Goal: Task Accomplishment & Management: Use online tool/utility

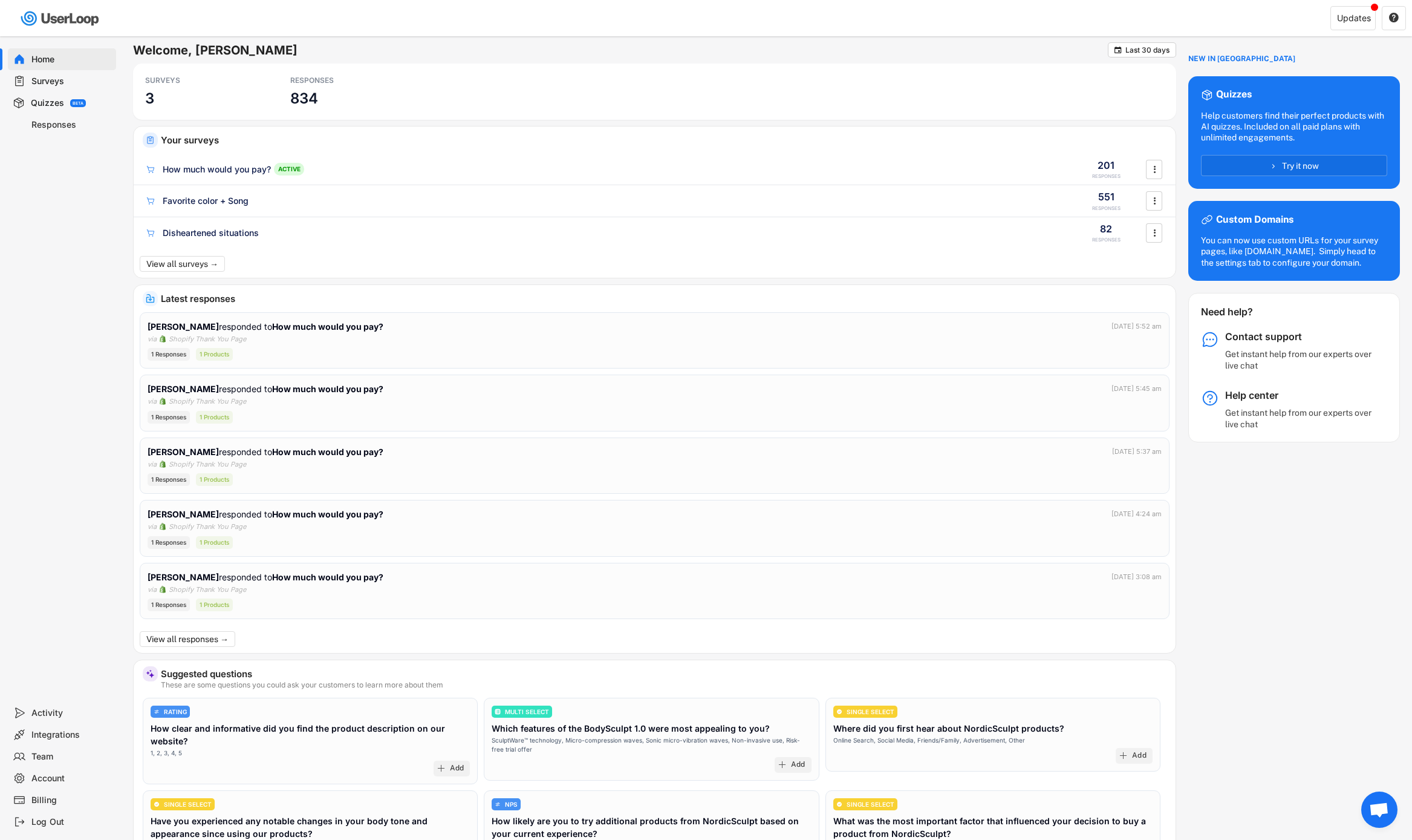
click at [70, 80] on div "Surveys" at bounding box center [71, 82] width 80 height 12
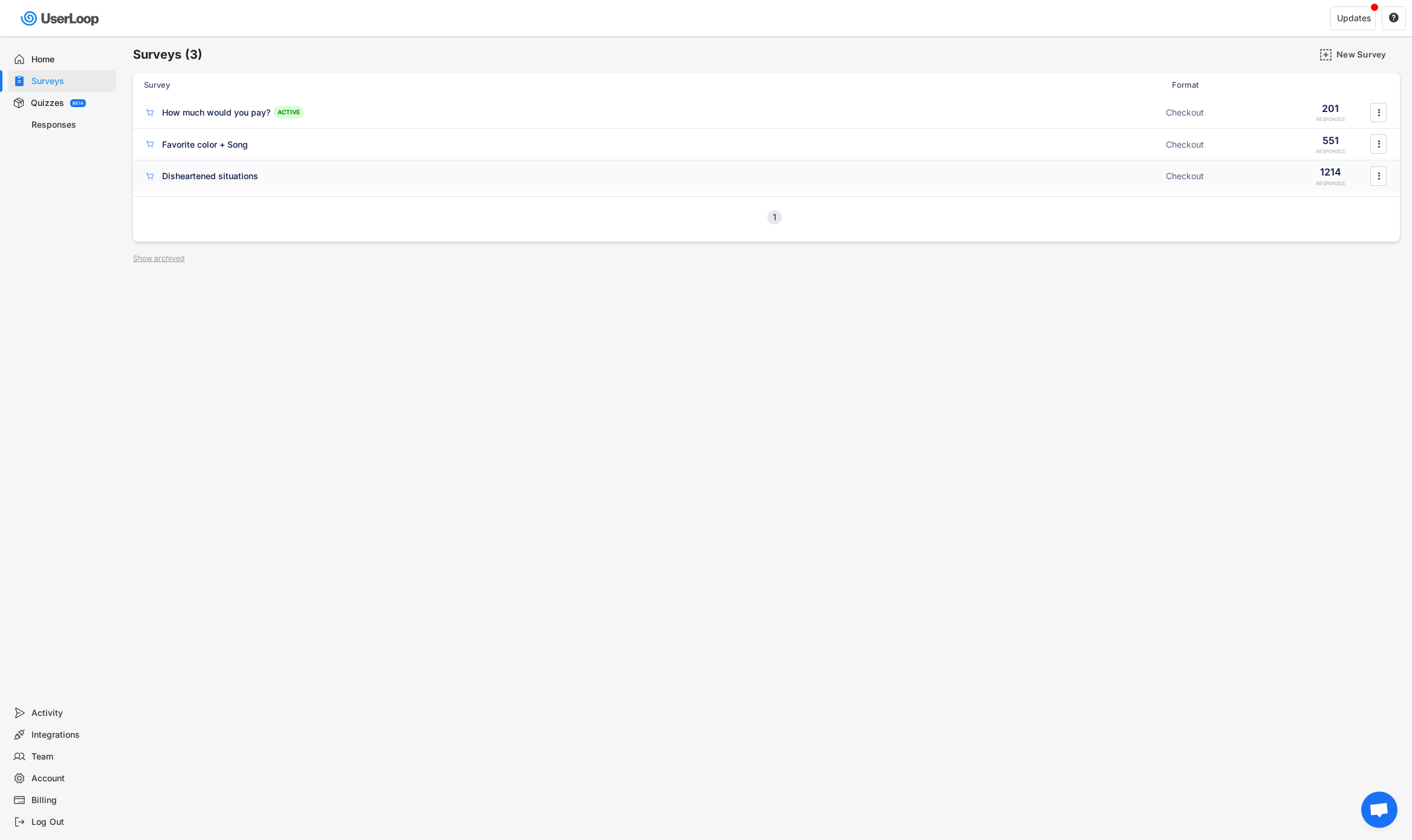
click at [1058, 189] on div "Disheartened situations ACTIVE Checkout 1214 RESPONSES " at bounding box center [766, 176] width 1267 height 32
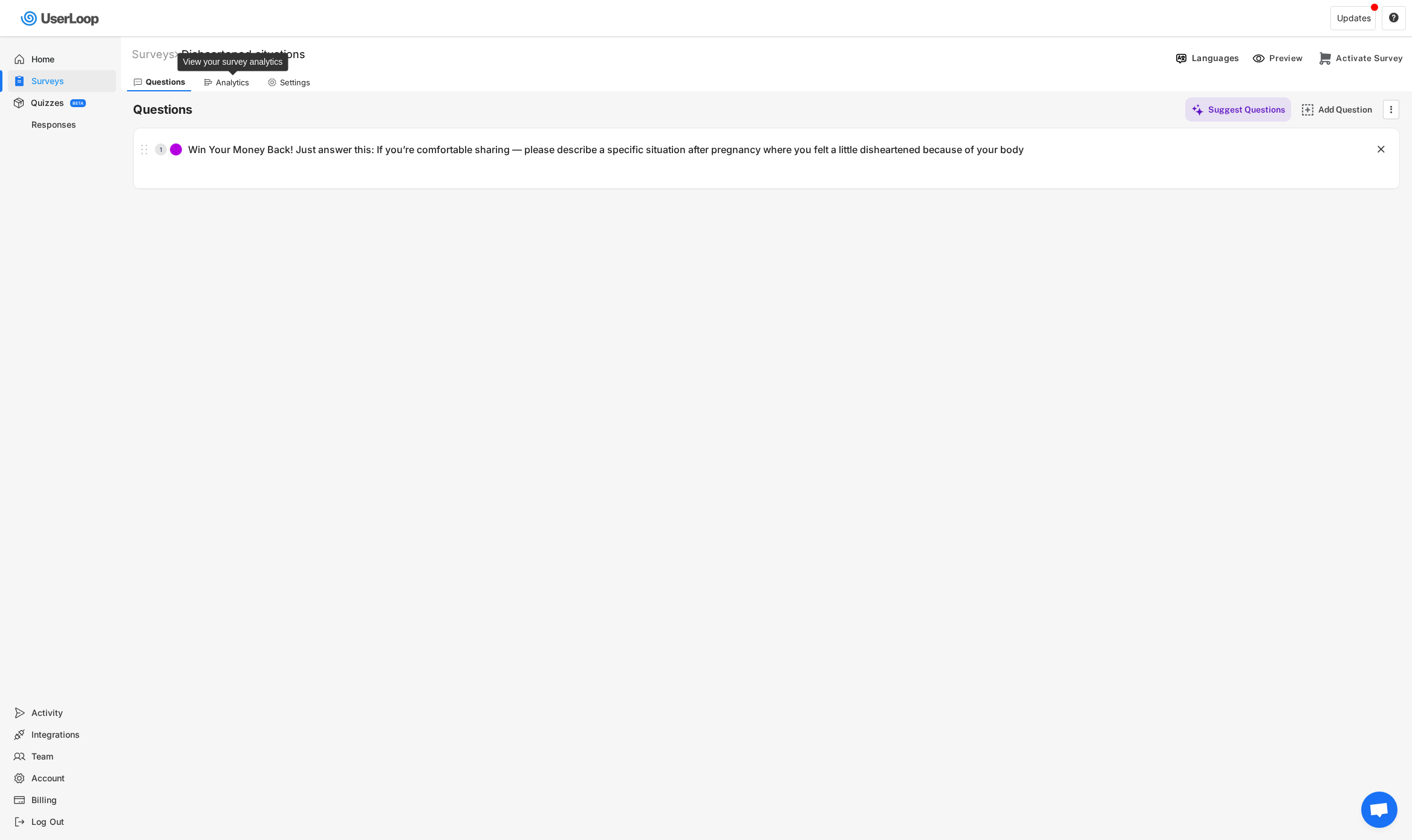
click at [232, 83] on div "Analytics" at bounding box center [232, 83] width 33 height 10
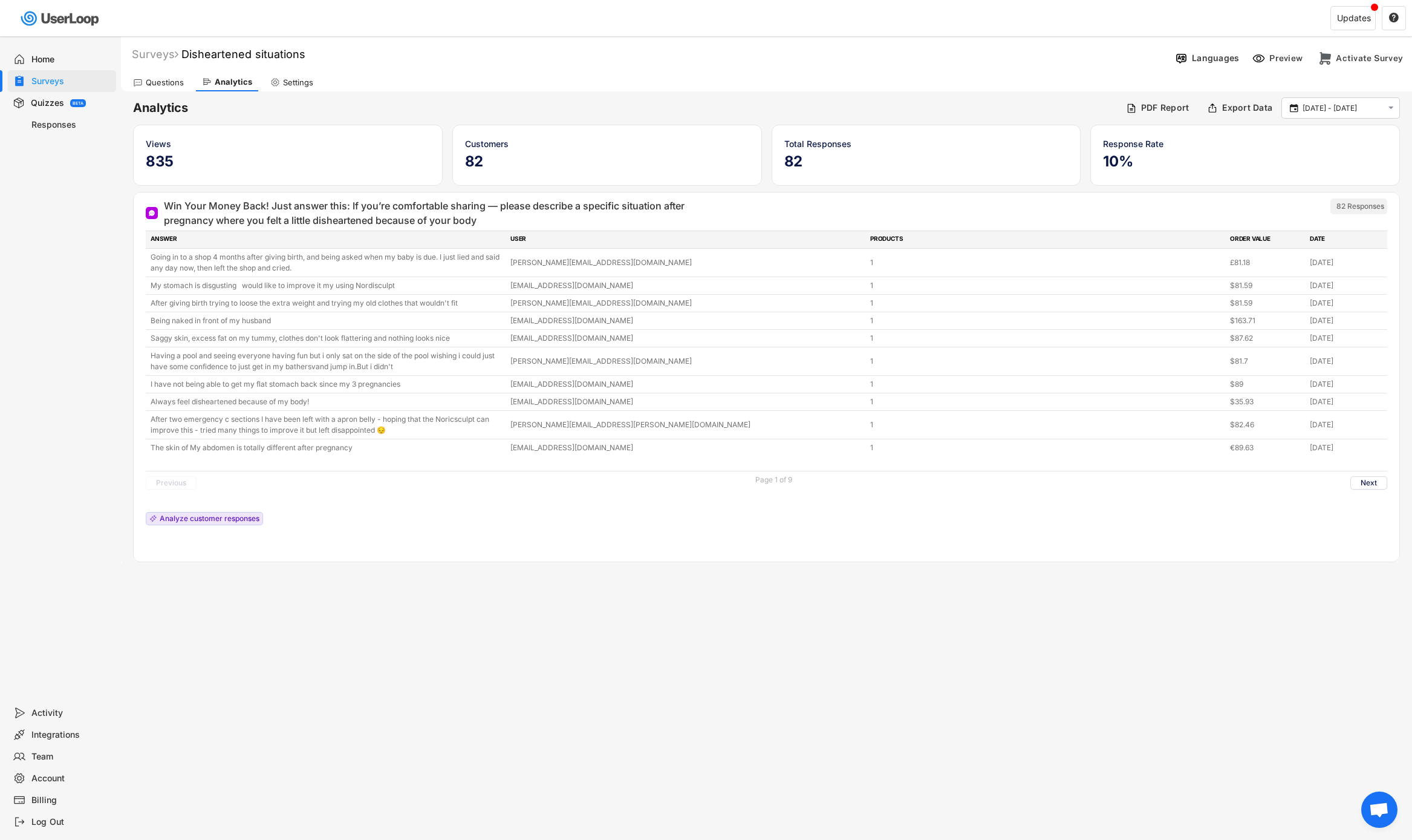
click at [70, 119] on div "Responses" at bounding box center [71, 125] width 80 height 12
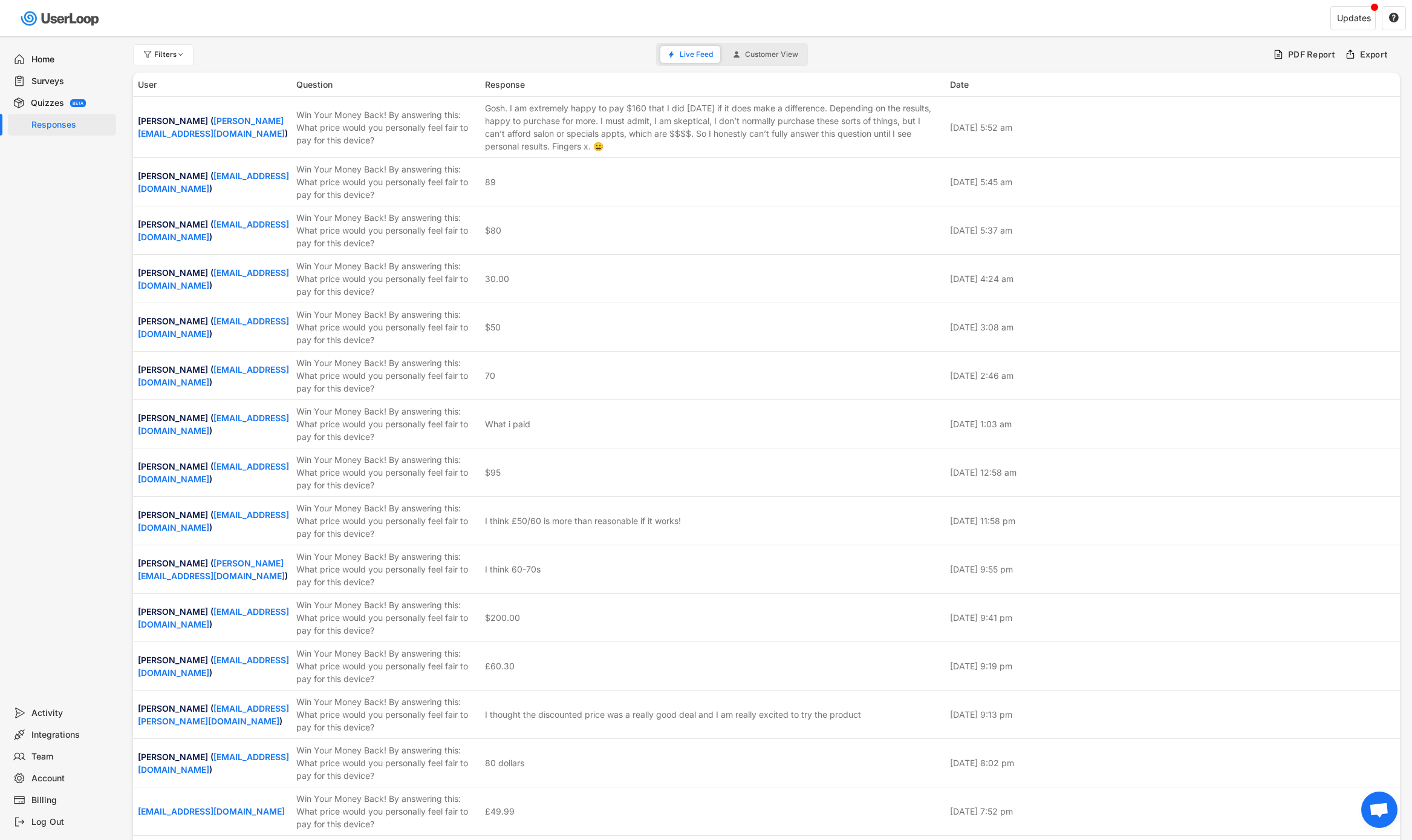
click at [59, 83] on div "Surveys" at bounding box center [71, 82] width 80 height 12
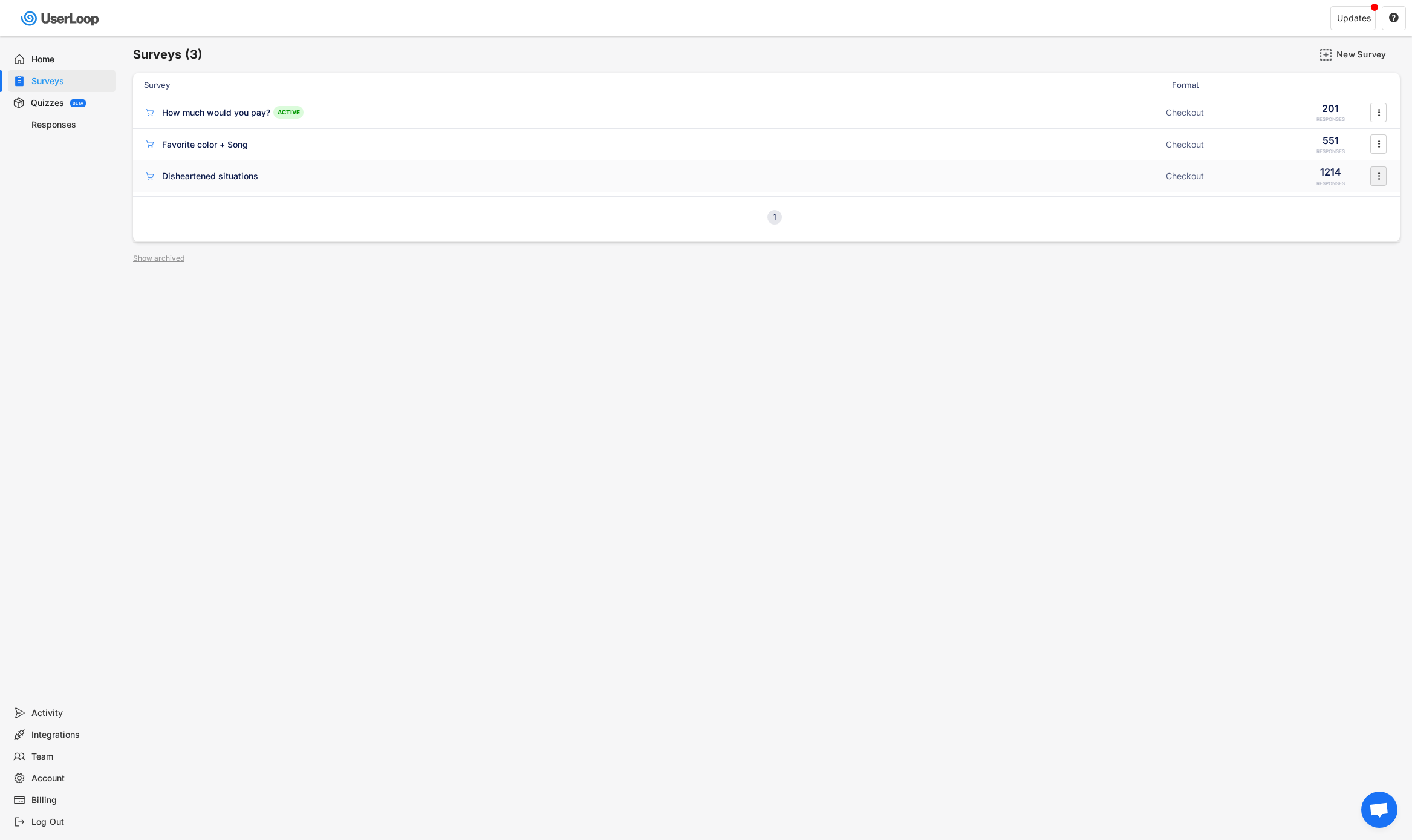
click at [1383, 180] on icon "" at bounding box center [1379, 176] width 12 height 18
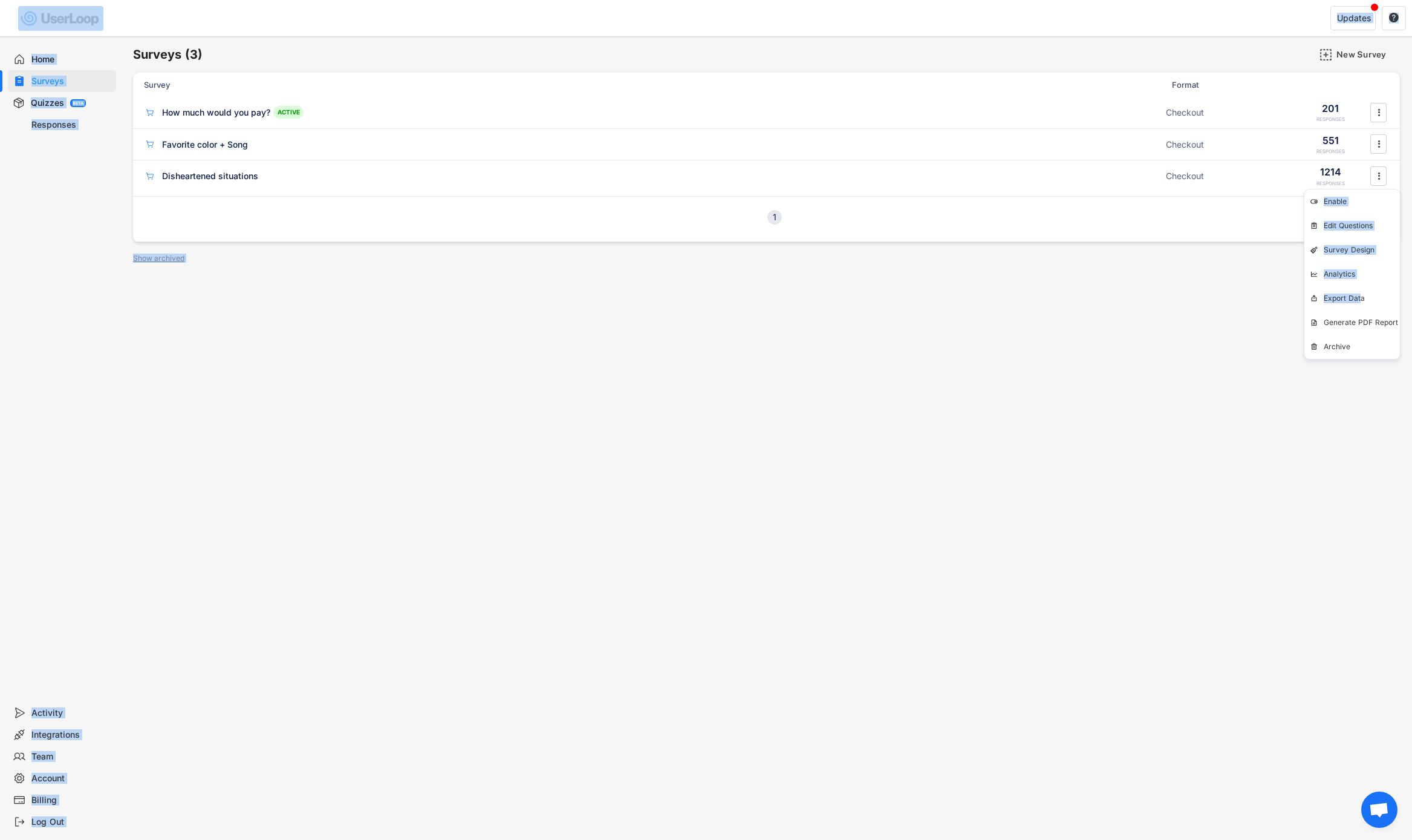
drag, startPoint x: 1362, startPoint y: 295, endPoint x: 1279, endPoint y: 314, distance: 85.1
click at [1279, 314] on body "Welcome, [PERSON_NAME]  Last 30 days SURVEYS 3 RESPONSES 834 Your surveys How …" at bounding box center [706, 420] width 1412 height 840
click at [1377, 169] on icon "" at bounding box center [1379, 176] width 12 height 18
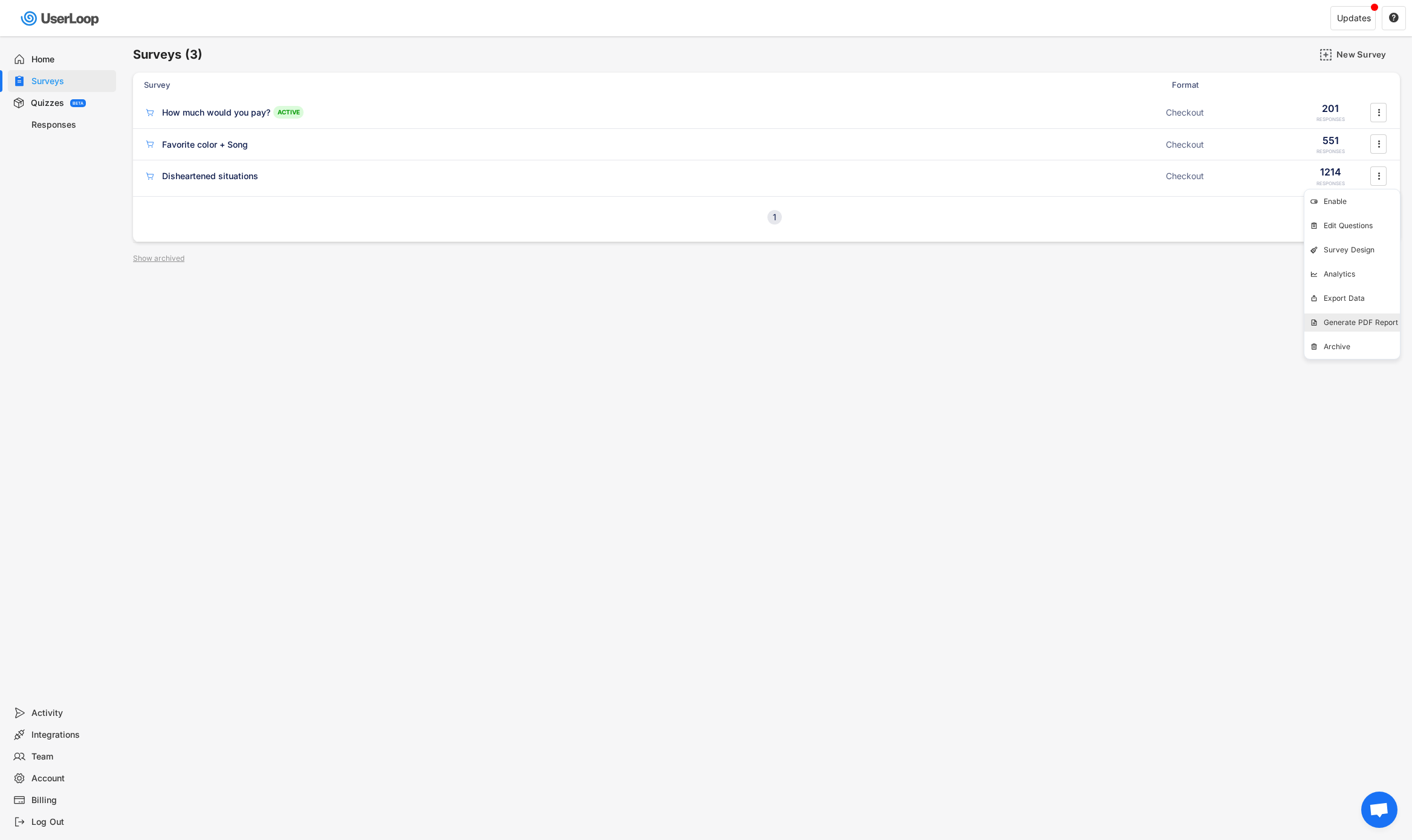
click at [1343, 325] on div "Generate PDF Report" at bounding box center [1362, 322] width 76 height 10
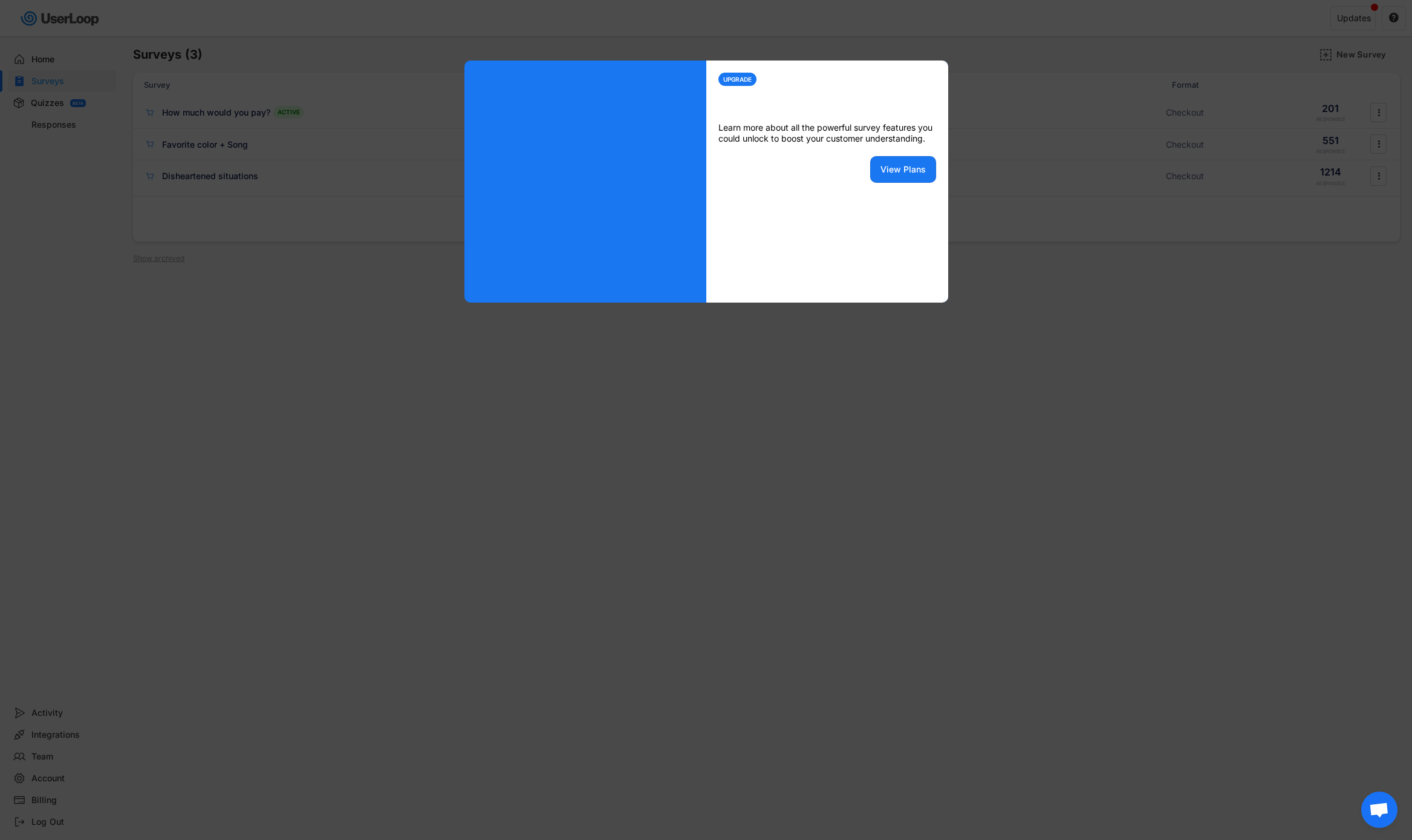
click at [1029, 163] on div at bounding box center [706, 420] width 1412 height 840
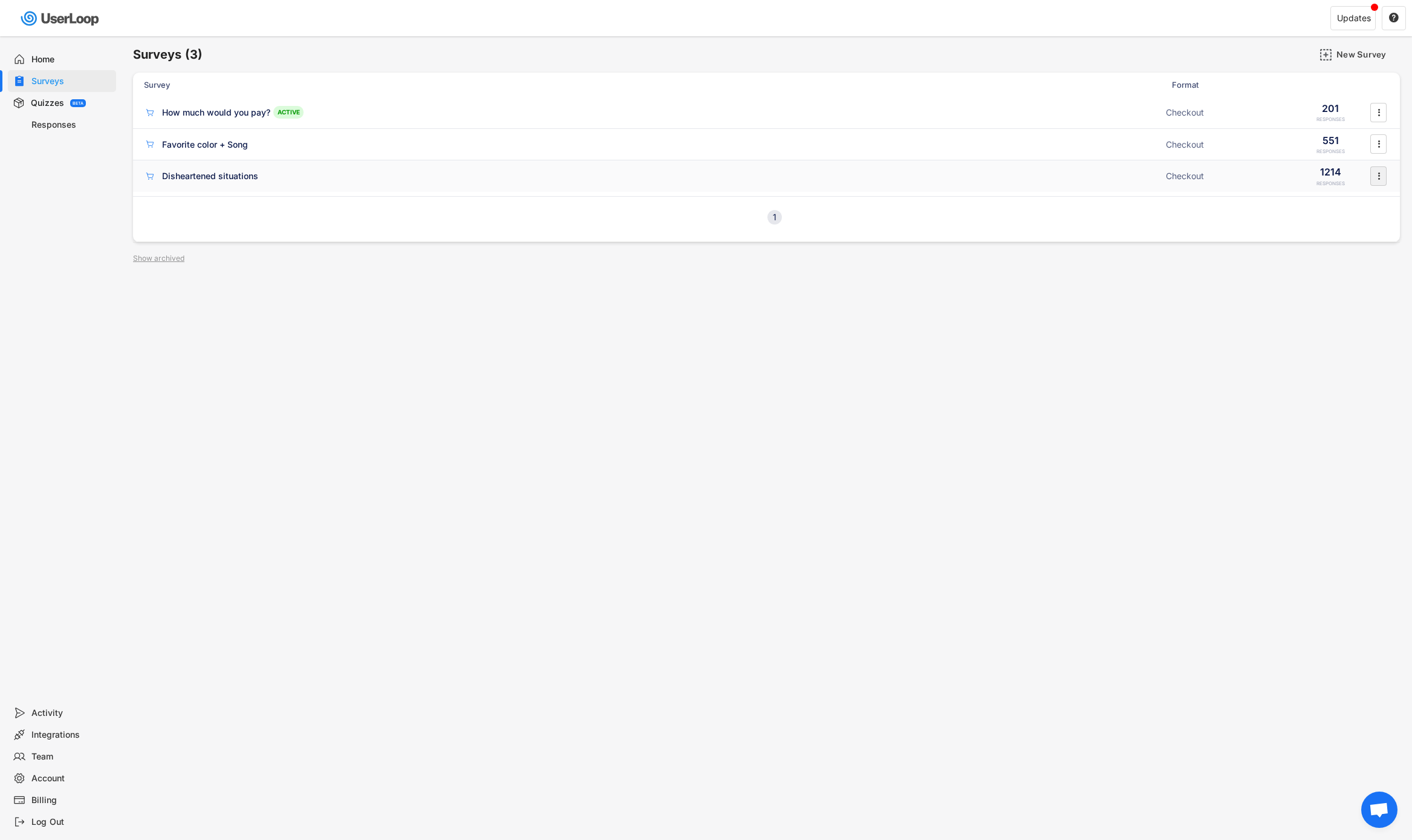
click at [1375, 184] on icon "" at bounding box center [1379, 176] width 12 height 18
click at [1348, 293] on div "Export Data" at bounding box center [1362, 298] width 76 height 10
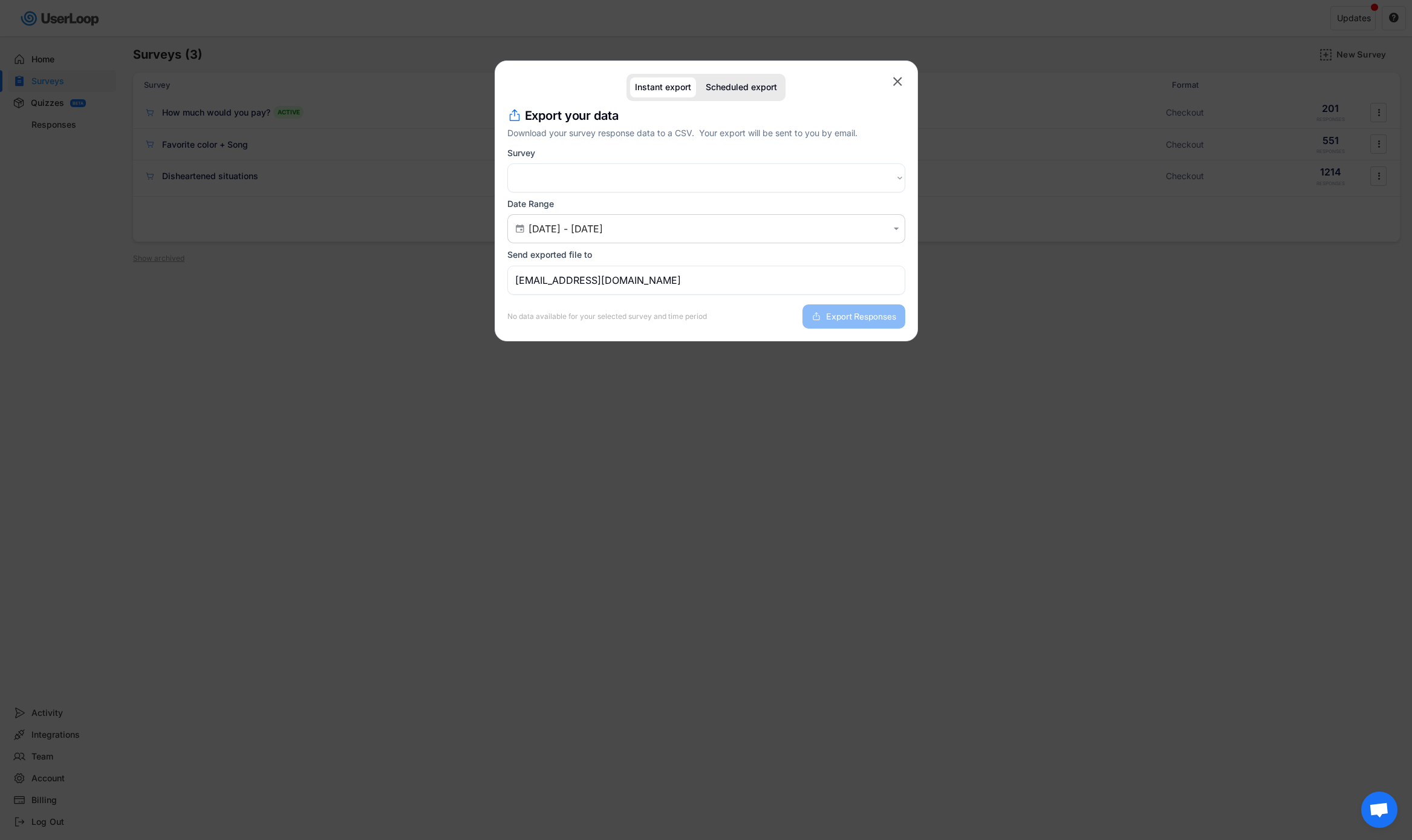
select select ""1348695171700984260__LOOKUP__1751041704362x808441202931662800""
click at [653, 276] on input "[EMAIL_ADDRESS][DOMAIN_NAME]" at bounding box center [706, 280] width 398 height 29
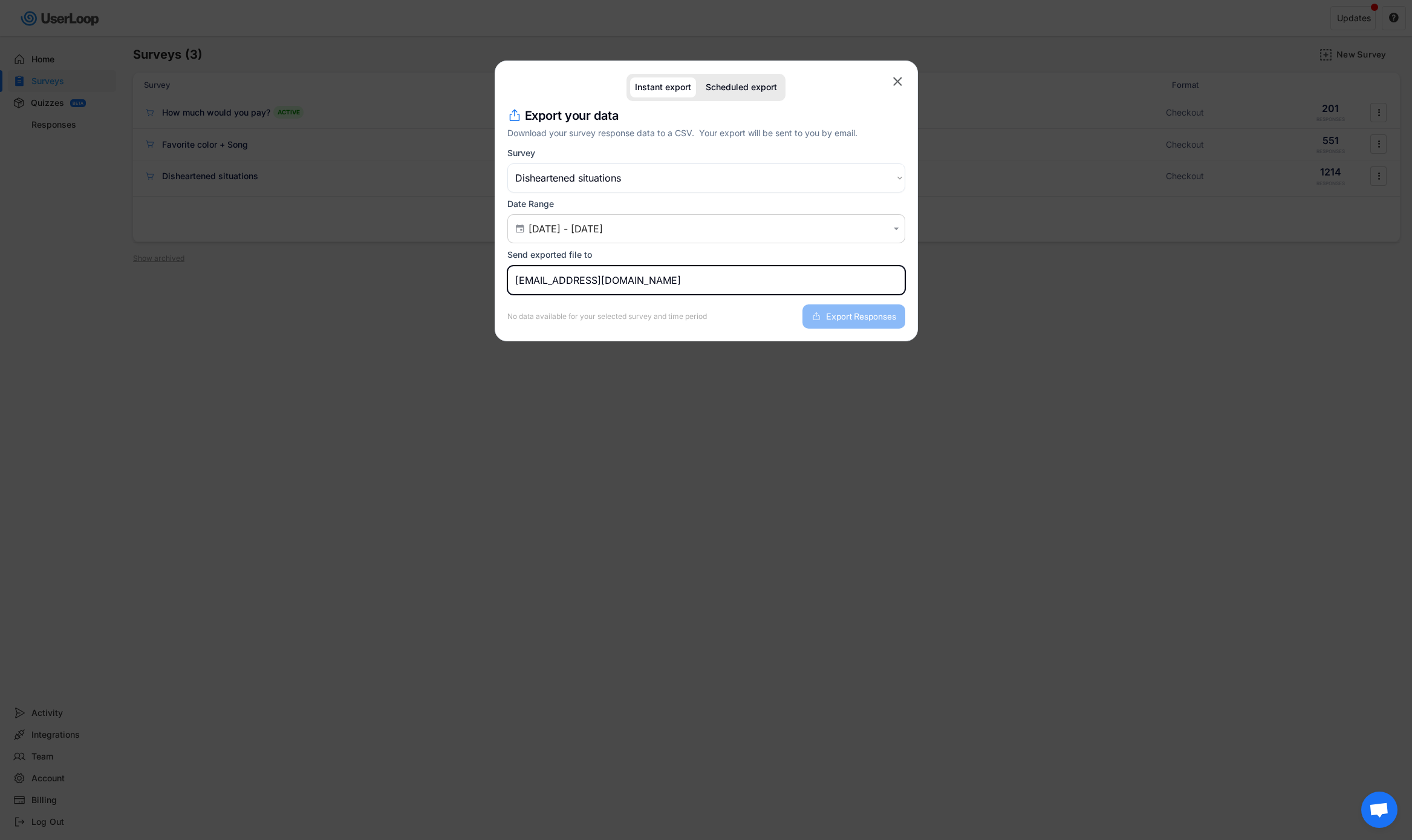
drag, startPoint x: 678, startPoint y: 280, endPoint x: 450, endPoint y: 282, distance: 228.0
click at [450, 282] on body "Welcome, [PERSON_NAME]  Last 30 days SURVEYS 3 RESPONSES 834 Your surveys How …" at bounding box center [706, 420] width 1412 height 840
type input "[PERSON_NAME][EMAIL_ADDRESS][DOMAIN_NAME]"
click at [631, 238] on div " [DATE] - [DATE] " at bounding box center [706, 227] width 398 height 29
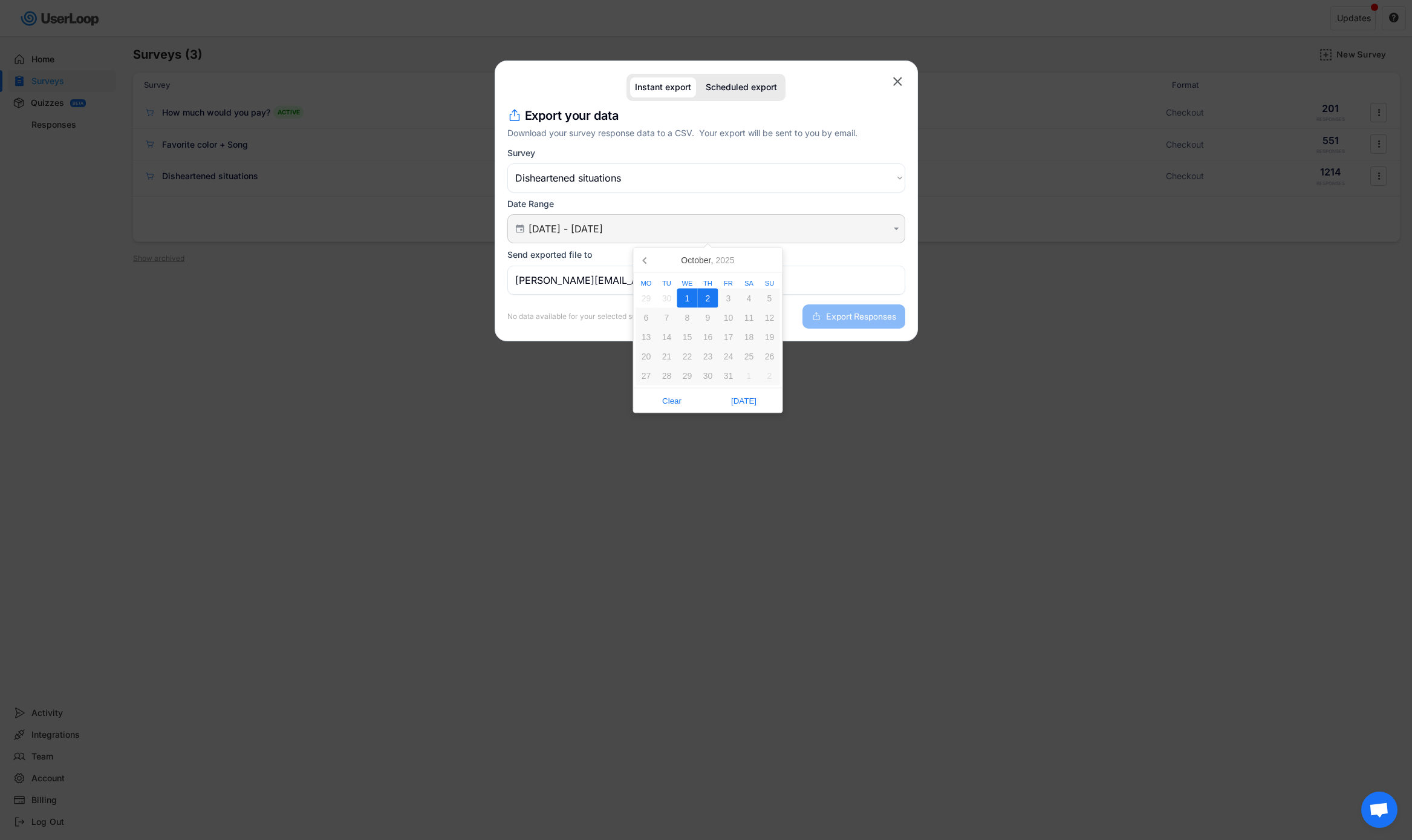
click at [645, 231] on input "[DATE] - [DATE]" at bounding box center [708, 228] width 359 height 12
click at [649, 258] on icon at bounding box center [646, 260] width 20 height 20
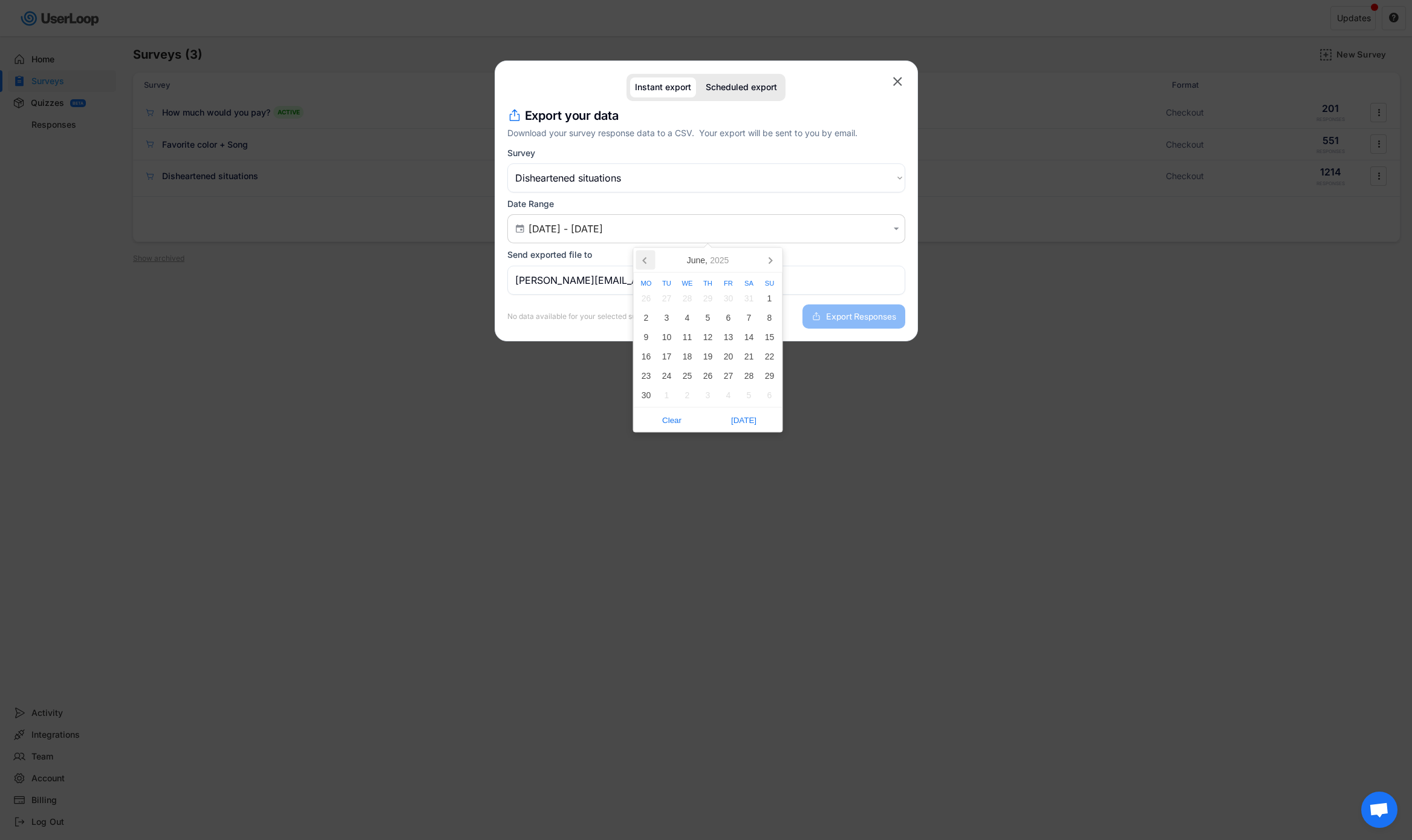
click at [652, 265] on icon at bounding box center [646, 260] width 20 height 20
click at [639, 264] on icon at bounding box center [646, 260] width 20 height 20
click at [668, 295] on div "1" at bounding box center [667, 298] width 21 height 20
click at [767, 257] on icon at bounding box center [771, 260] width 20 height 20
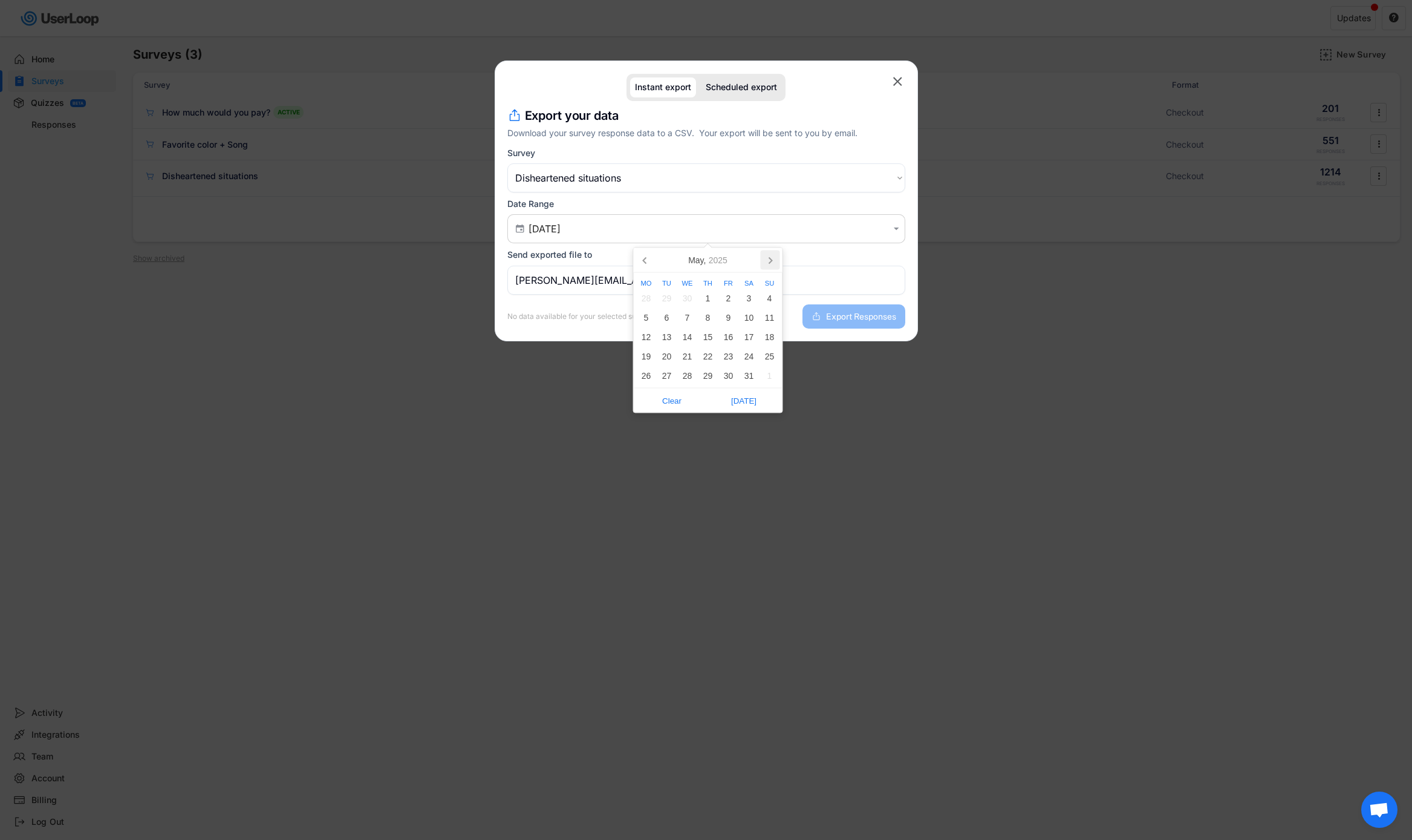
click at [767, 257] on icon at bounding box center [771, 260] width 20 height 20
click at [767, 257] on icon at bounding box center [770, 260] width 20 height 20
click at [771, 260] on icon at bounding box center [770, 260] width 20 height 20
click at [710, 301] on div "2" at bounding box center [708, 298] width 21 height 20
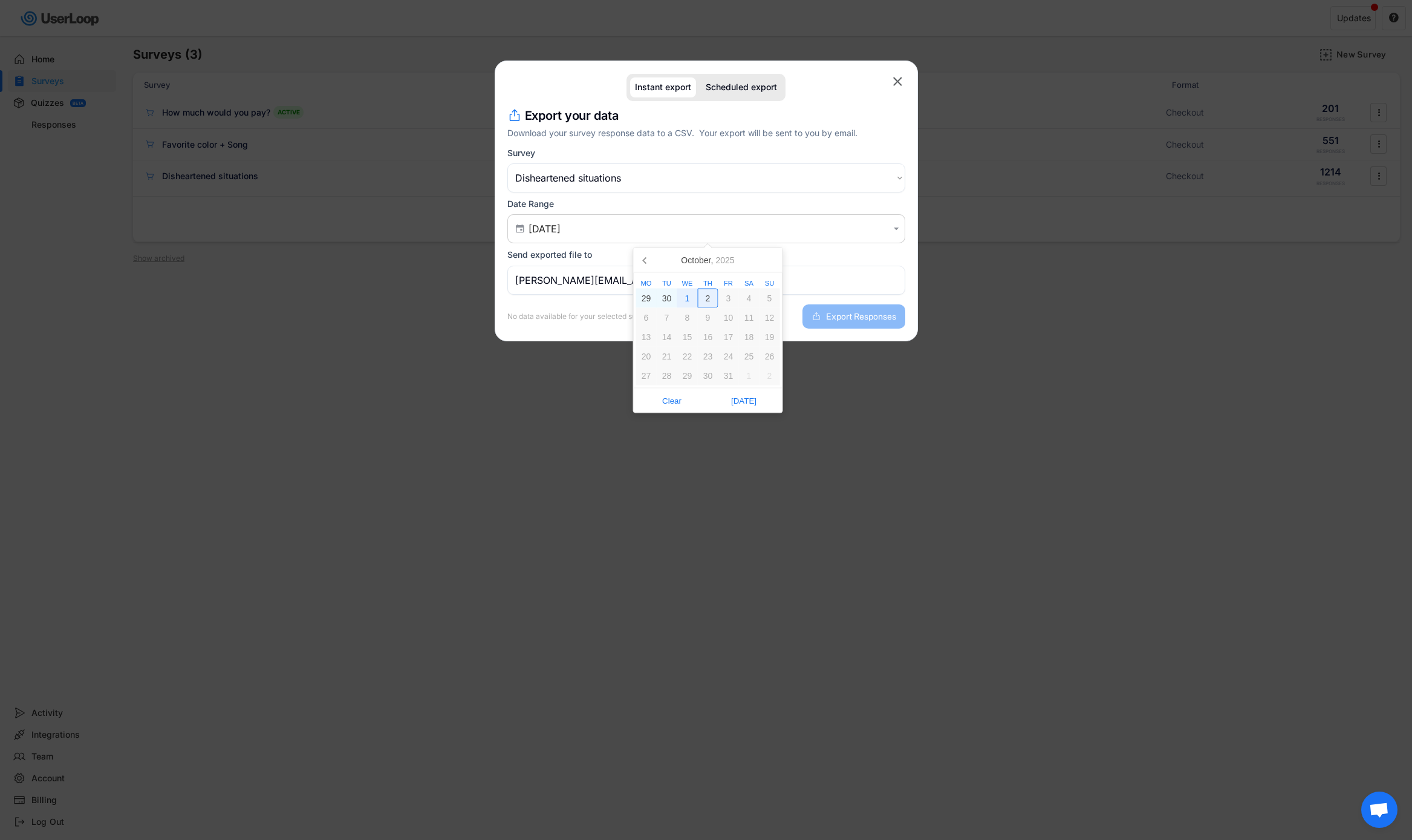
type input "[DATE] - [DATE]"
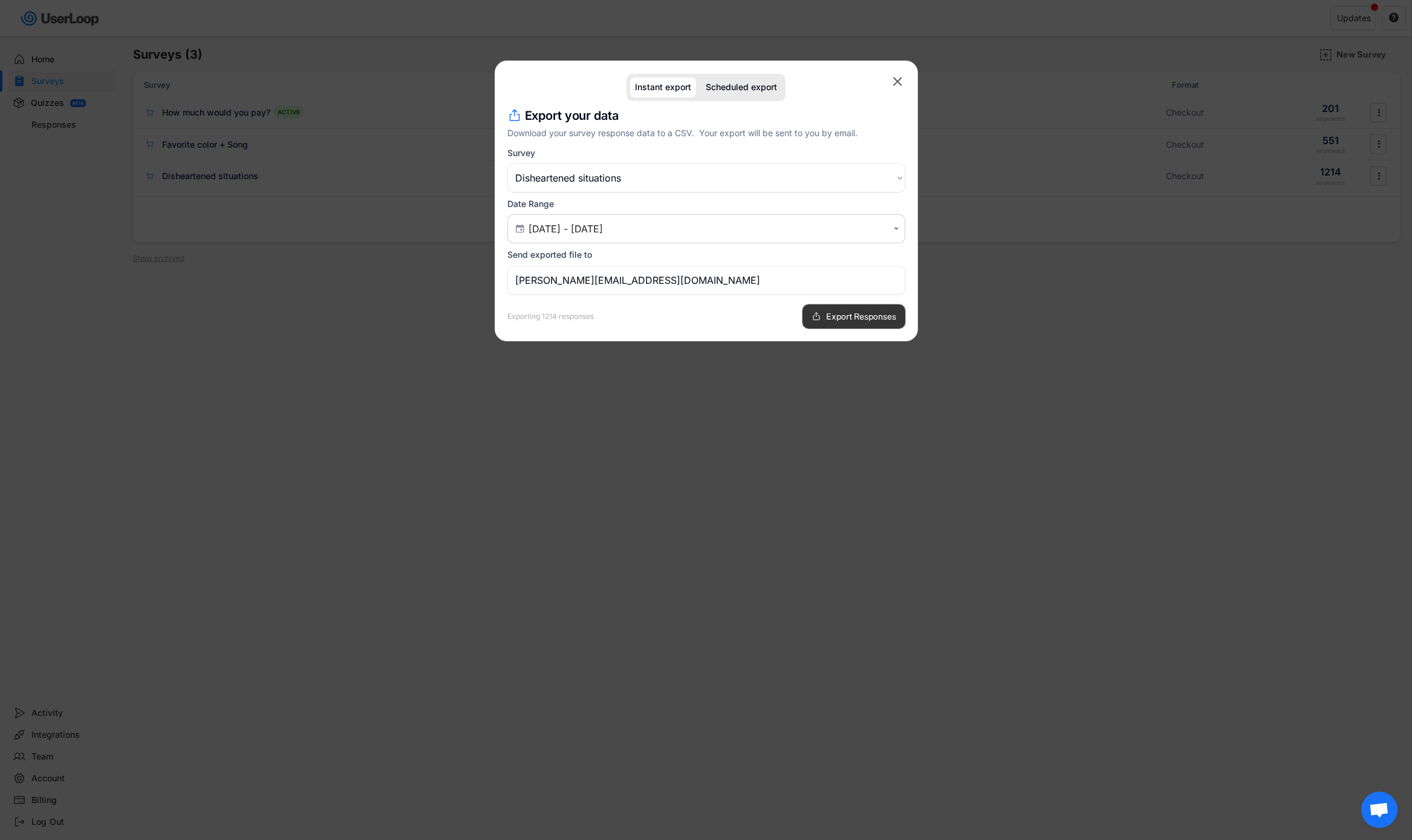
click at [831, 312] on span "Export Responses" at bounding box center [861, 316] width 70 height 9
